Goal: Obtain resource: Obtain resource

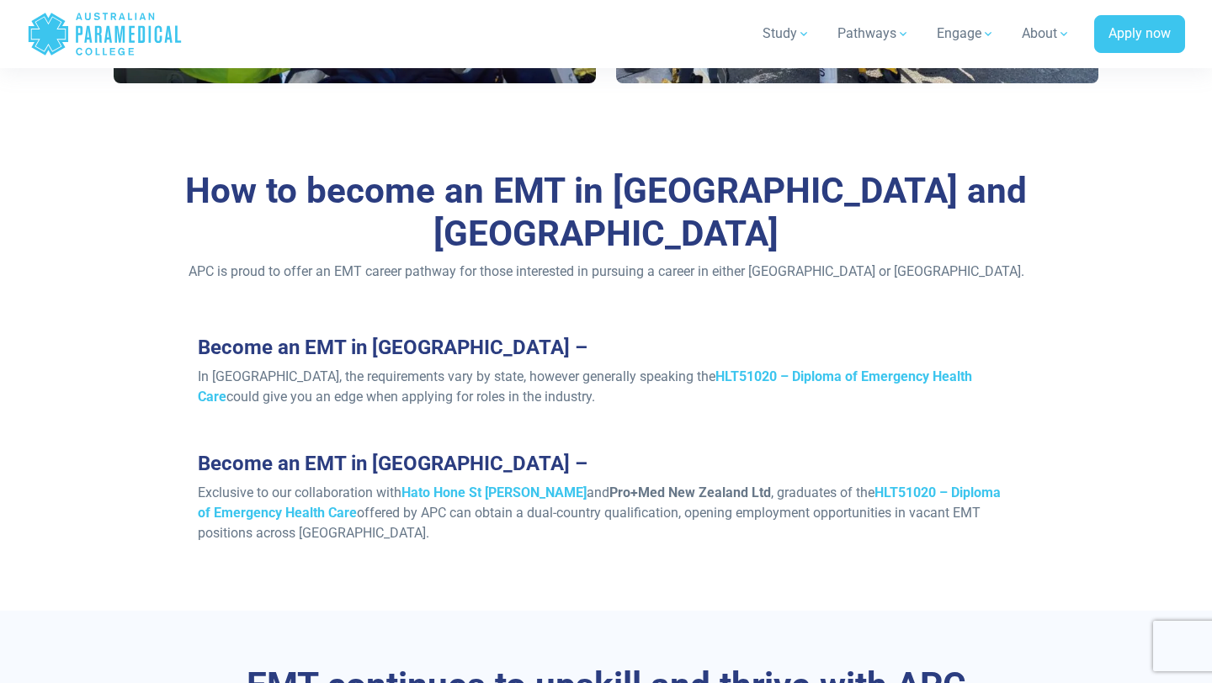
scroll to position [1336, 0]
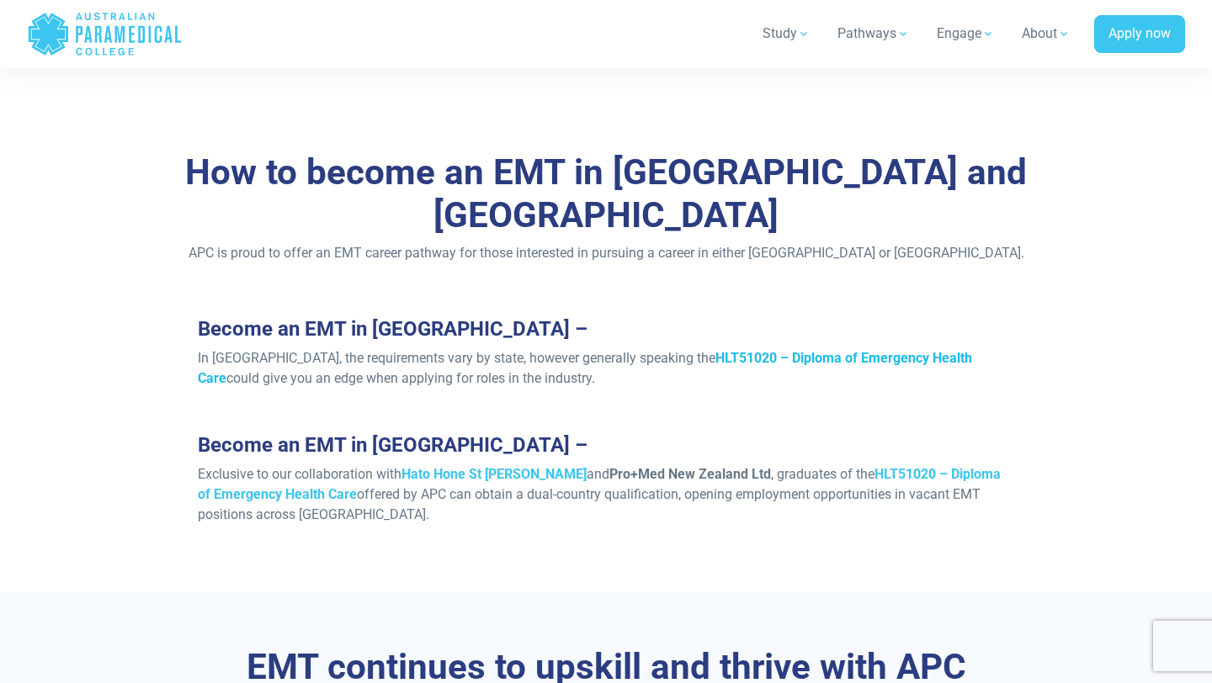
click at [688, 350] on strong "HLT51020 – Diploma of Emergency Health Care" at bounding box center [585, 368] width 774 height 36
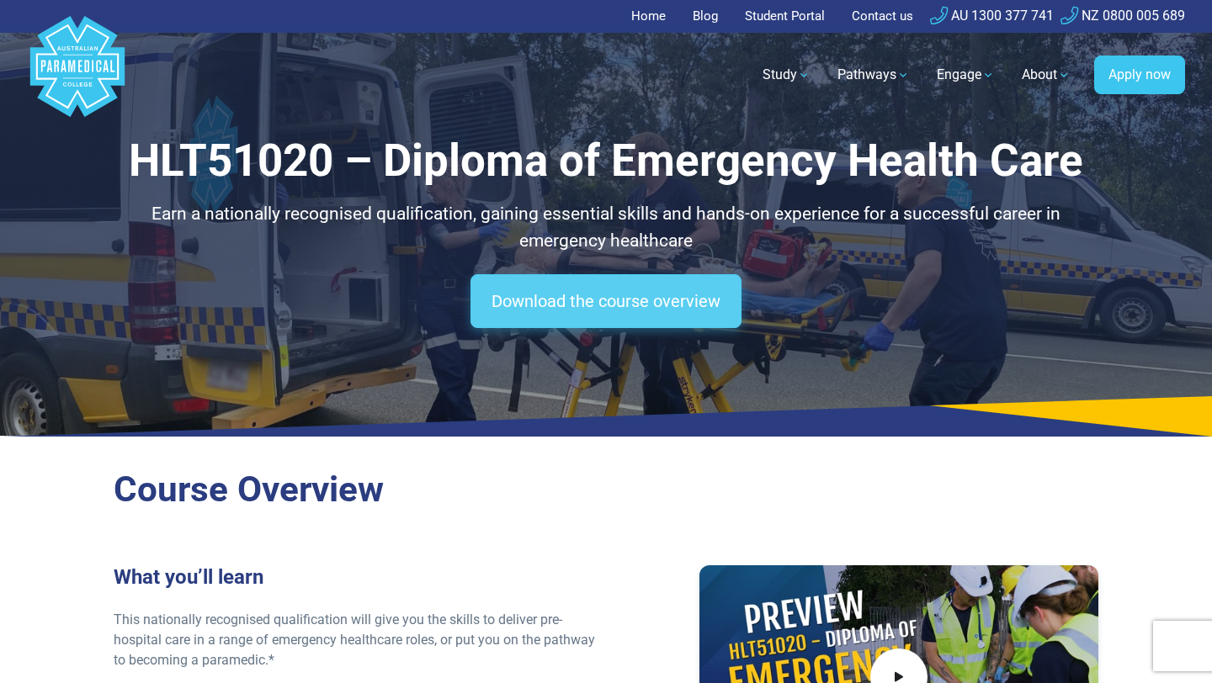
click at [589, 292] on link "Download the course overview" at bounding box center [605, 301] width 271 height 54
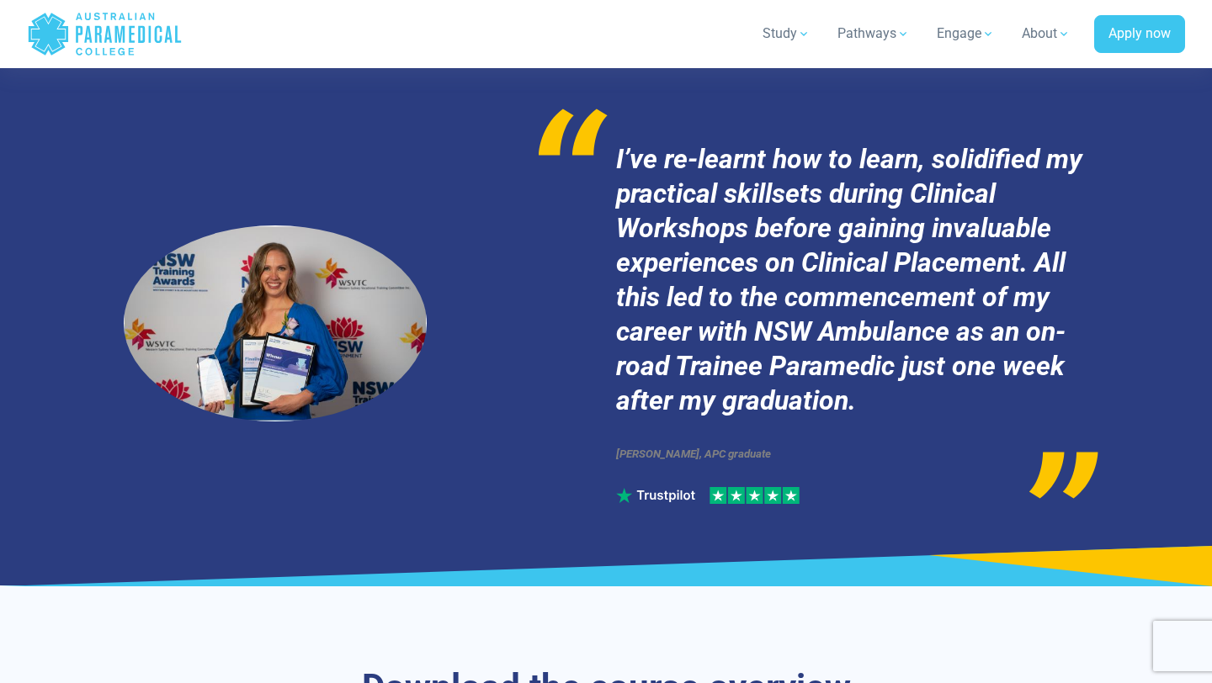
scroll to position [8953, 0]
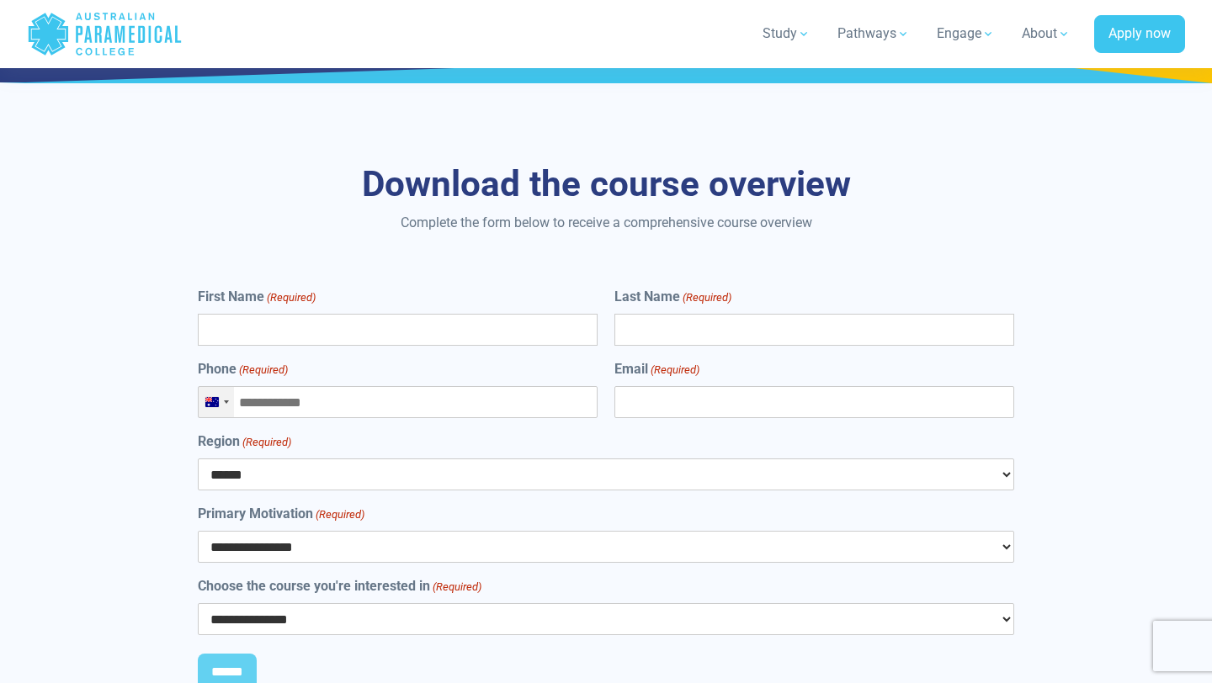
click at [220, 387] on div "Australia +61" at bounding box center [216, 402] width 35 height 30
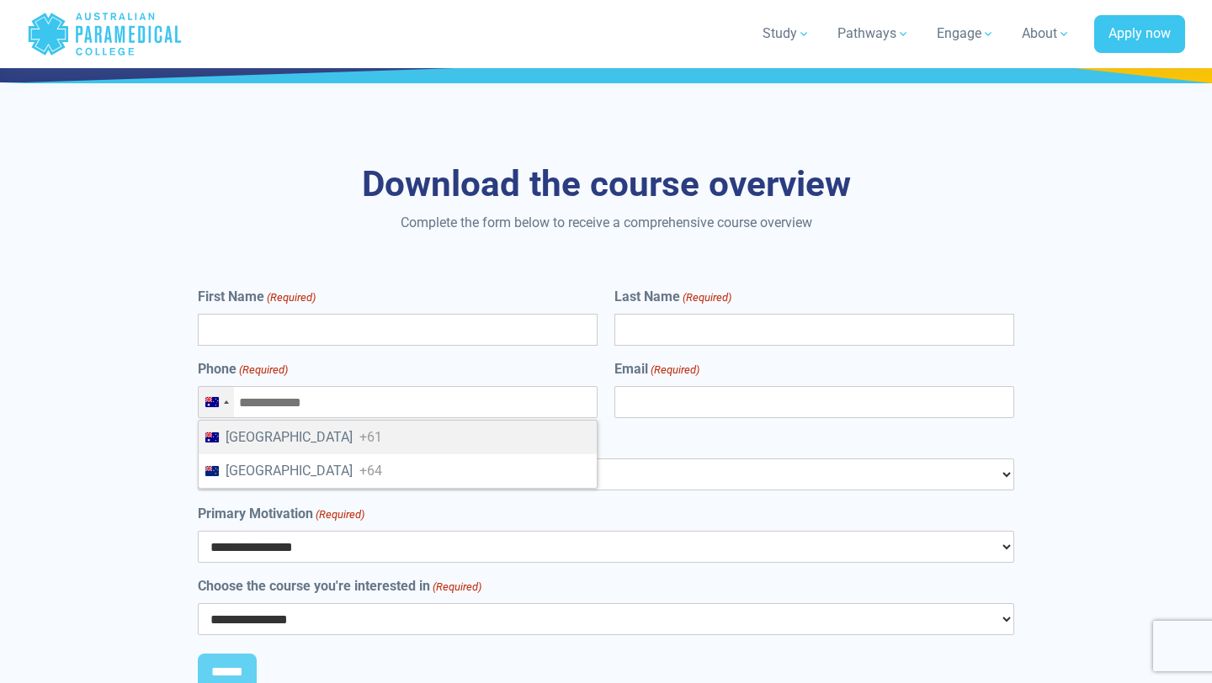
click at [220, 387] on div "Australia +61" at bounding box center [216, 402] width 35 height 30
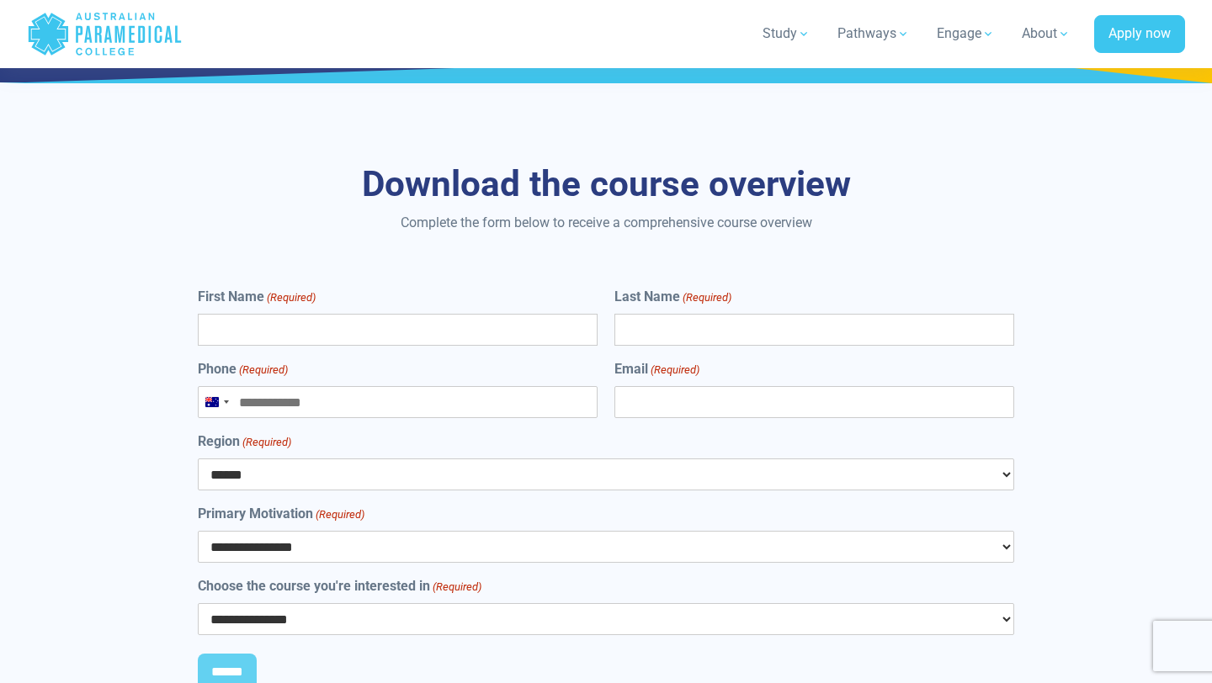
scroll to position [9118, 0]
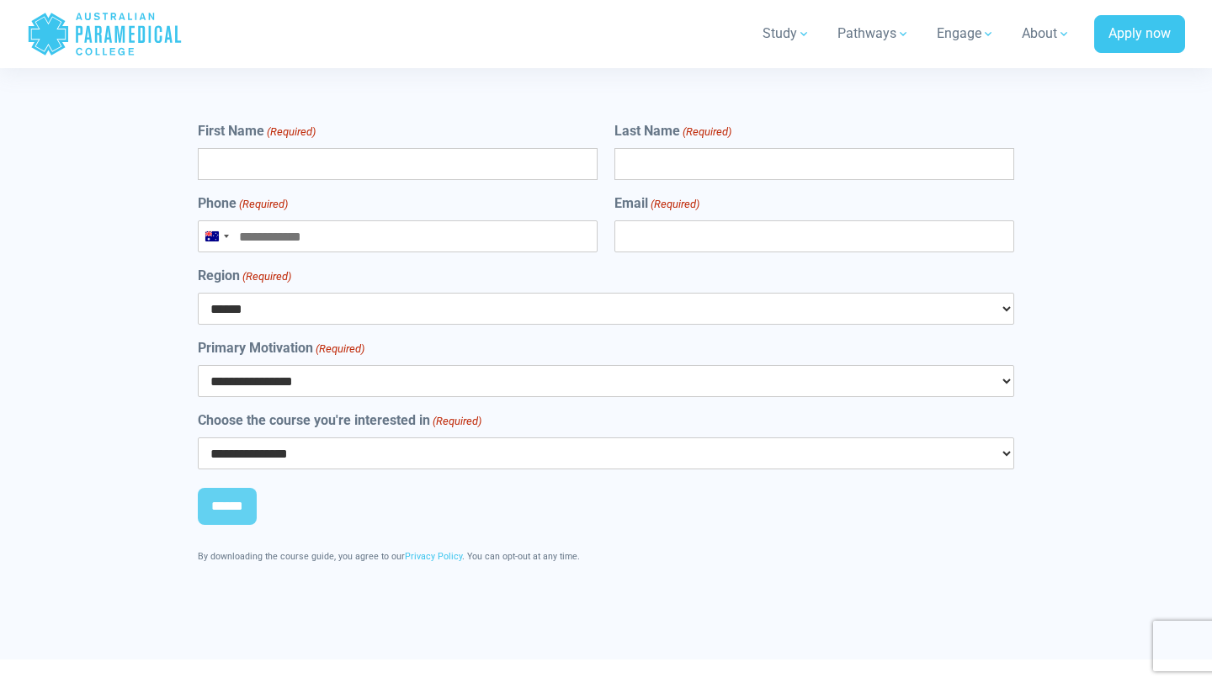
click at [282, 438] on select "**********" at bounding box center [606, 454] width 816 height 32
